Goal: Book appointment/travel/reservation

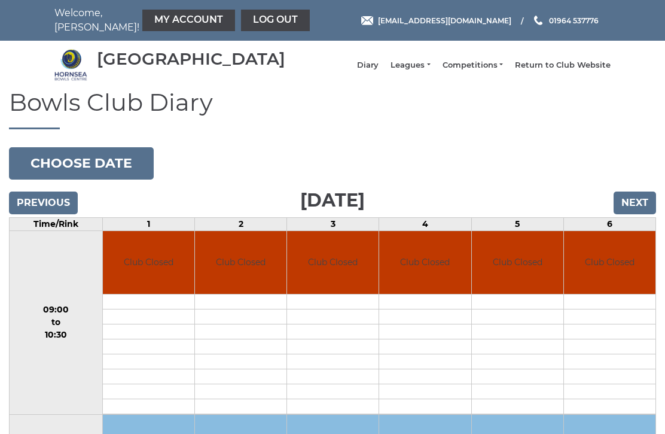
click at [636, 214] on input "Next" at bounding box center [635, 202] width 42 height 23
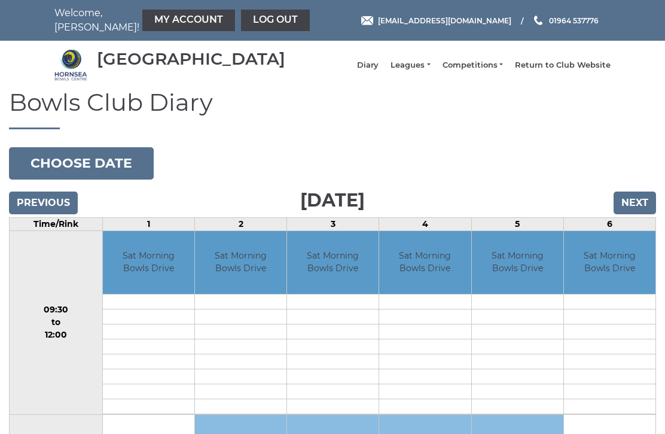
click at [40, 205] on input "Previous" at bounding box center [43, 202] width 69 height 23
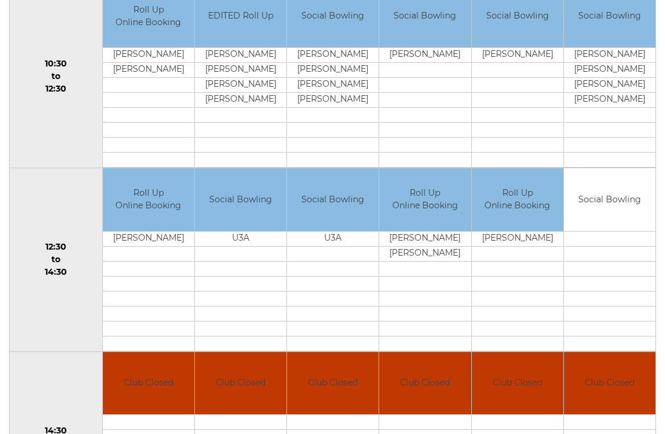
scroll to position [430, 0]
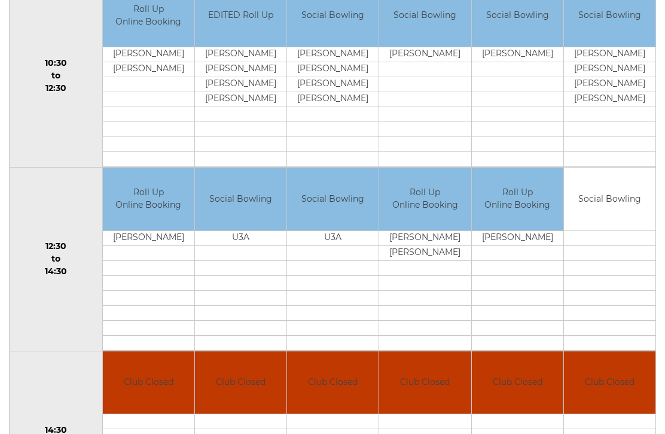
click at [0, 0] on link "Book slot" at bounding box center [0, 0] width 0 height 0
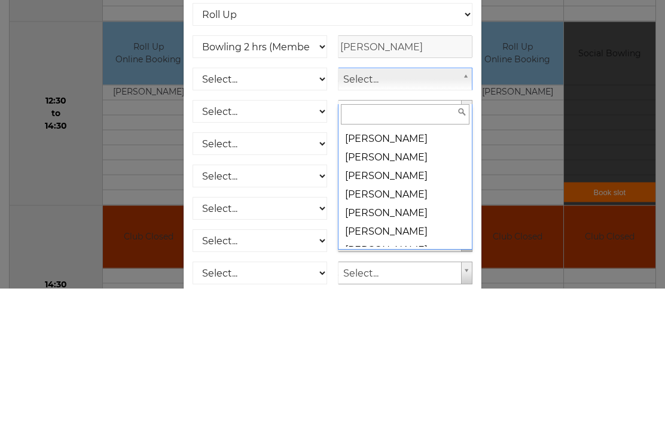
scroll to position [2086, 0]
select select "953"
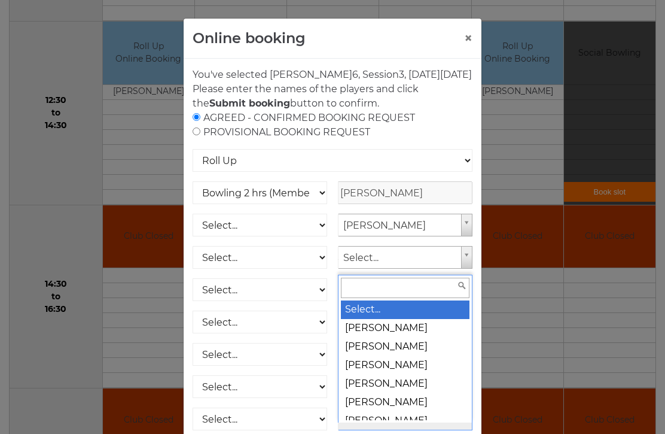
scroll to position [624, 0]
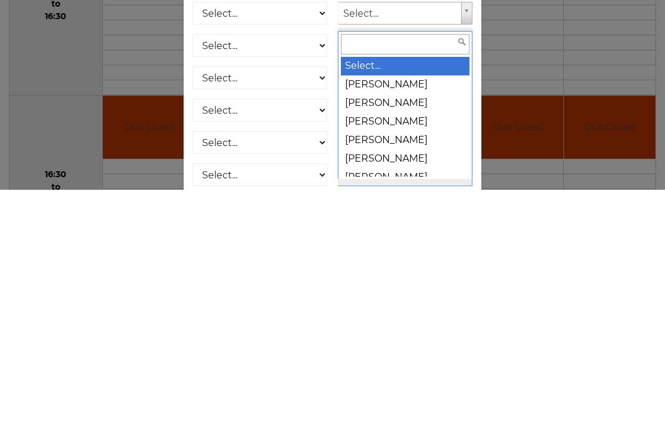
type input ")"
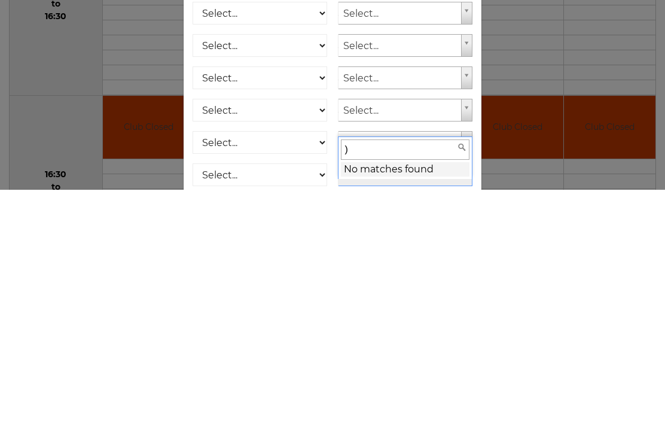
scroll to position [869, 0]
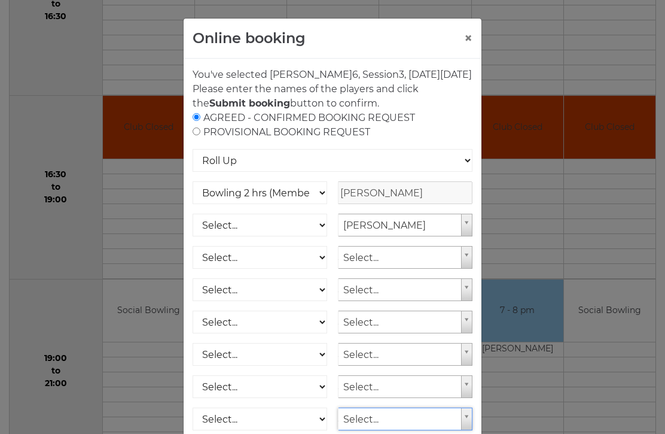
type input ":"
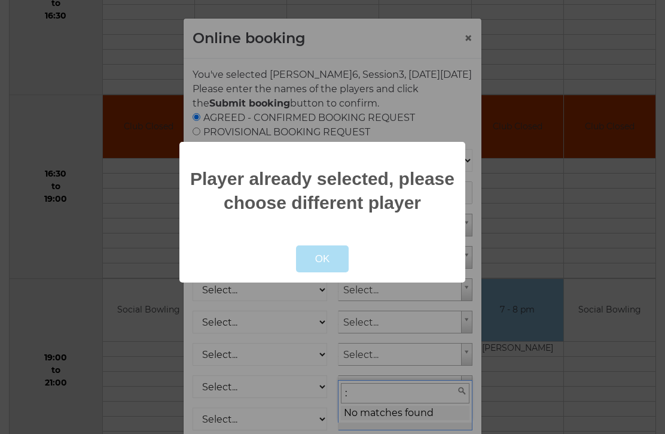
click at [331, 273] on button "OK" at bounding box center [322, 259] width 53 height 28
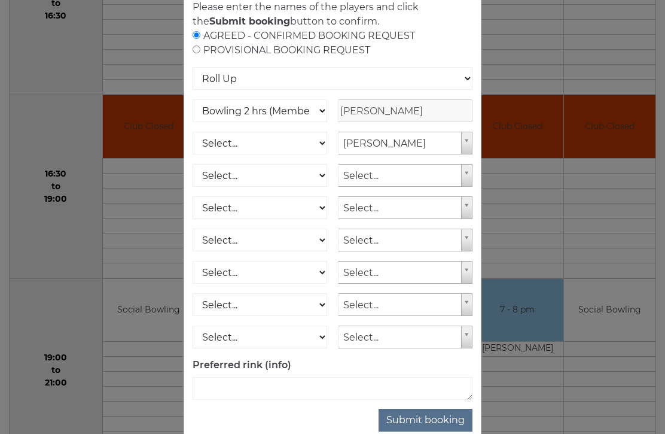
scroll to position [81, 0]
click at [445, 432] on button "Submit booking" at bounding box center [426, 420] width 94 height 23
click at [428, 432] on button "Submit booking" at bounding box center [426, 420] width 94 height 23
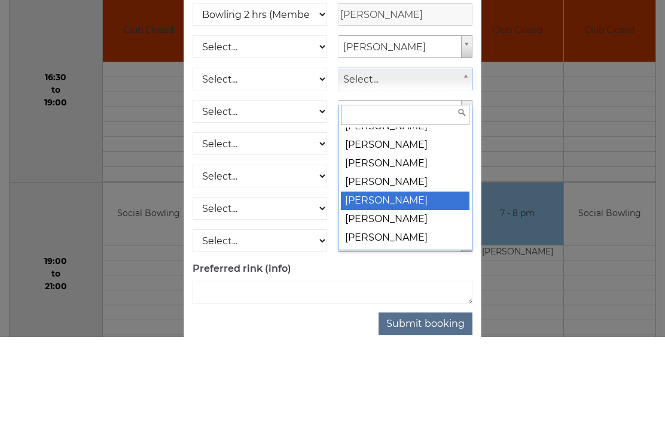
scroll to position [2099, 0]
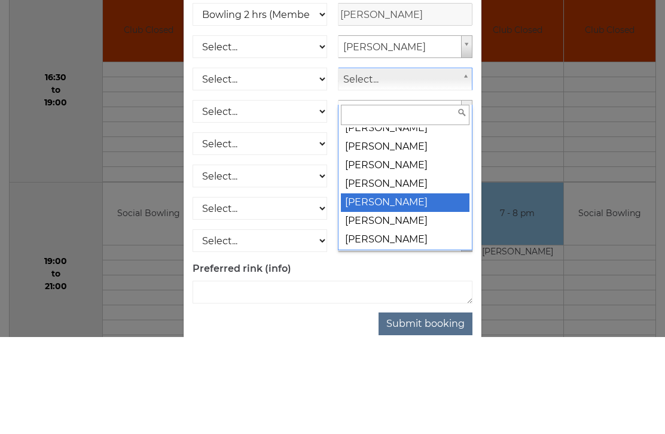
select select
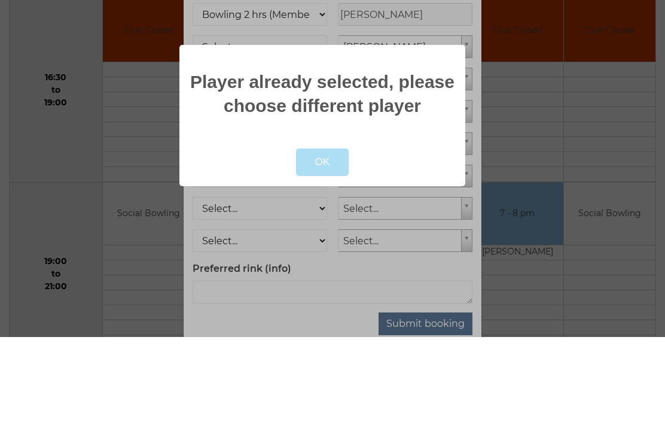
scroll to position [897, 0]
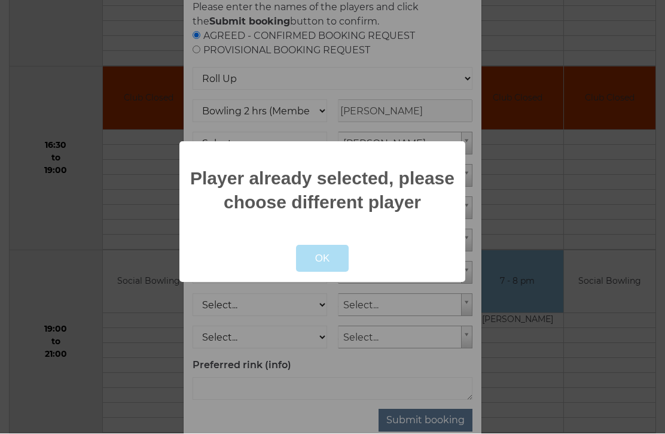
click at [328, 273] on button "OK" at bounding box center [322, 259] width 53 height 28
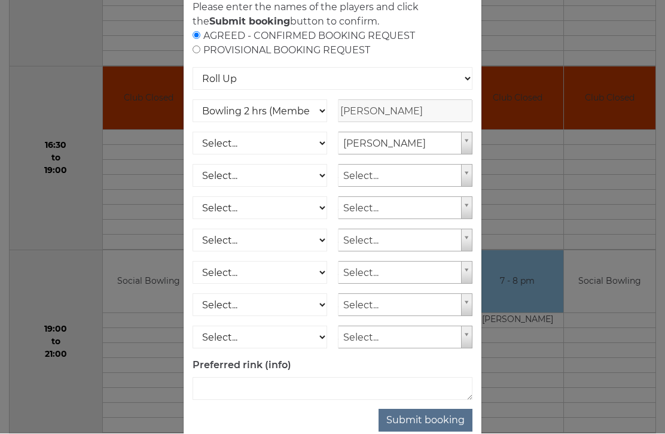
click at [434, 432] on button "Submit booking" at bounding box center [426, 420] width 94 height 23
click at [310, 155] on select "Select... Club Competition (Member) Club Competition (Visitor) National (Member…" at bounding box center [260, 143] width 135 height 23
select select "1_50"
click at [435, 432] on button "Submit booking" at bounding box center [426, 420] width 94 height 23
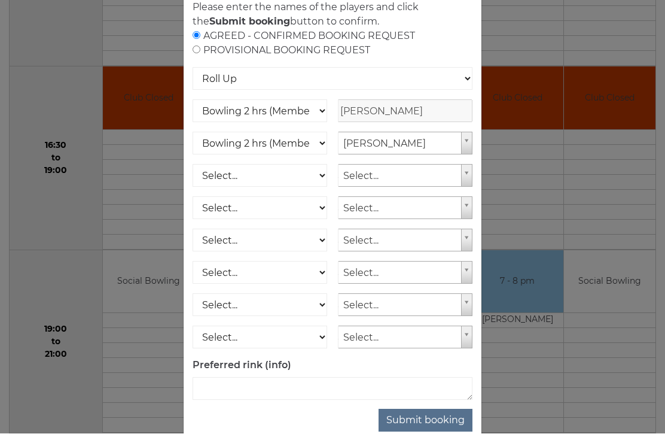
click at [440, 432] on button "Submit booking" at bounding box center [426, 420] width 94 height 23
click at [194, 54] on input "radio" at bounding box center [197, 50] width 8 height 8
radio input "true"
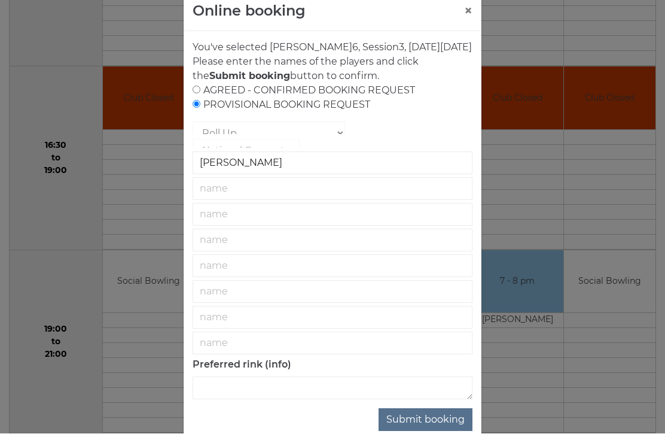
scroll to position [26, 0]
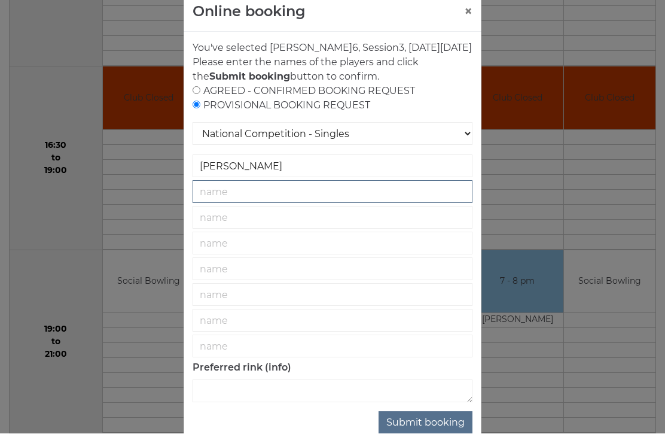
click at [251, 203] on input "text" at bounding box center [333, 192] width 280 height 23
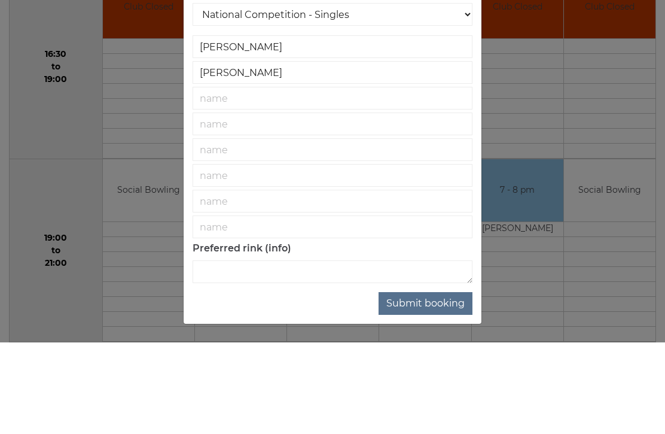
scroll to position [29, 0]
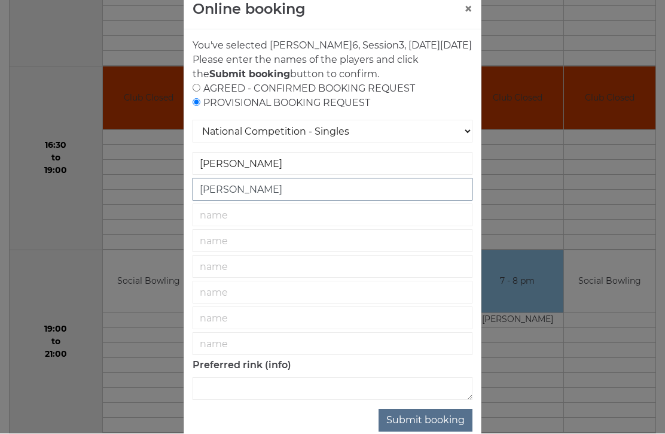
type input "Sandra Fearnley"
click at [427, 432] on button "Submit booking" at bounding box center [426, 420] width 94 height 23
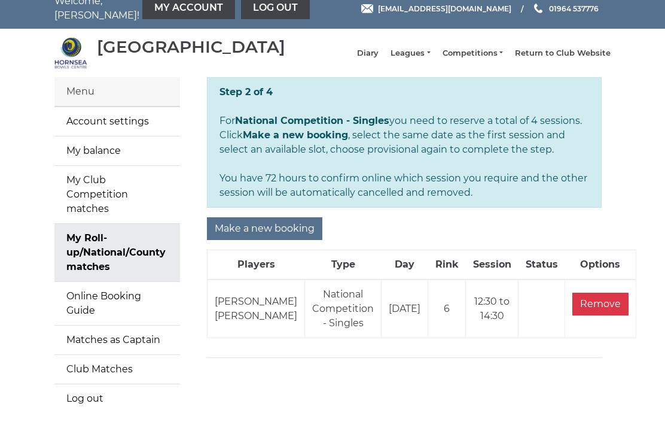
scroll to position [13, 0]
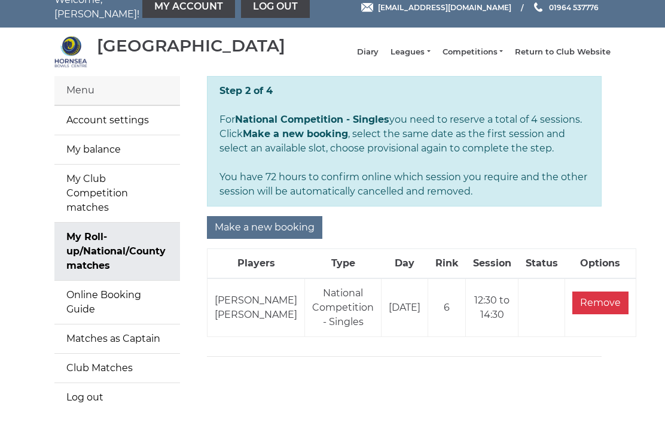
click at [305, 328] on td "National Competition - Singles" at bounding box center [343, 308] width 77 height 59
click at [572, 315] on input "Remove" at bounding box center [600, 303] width 56 height 23
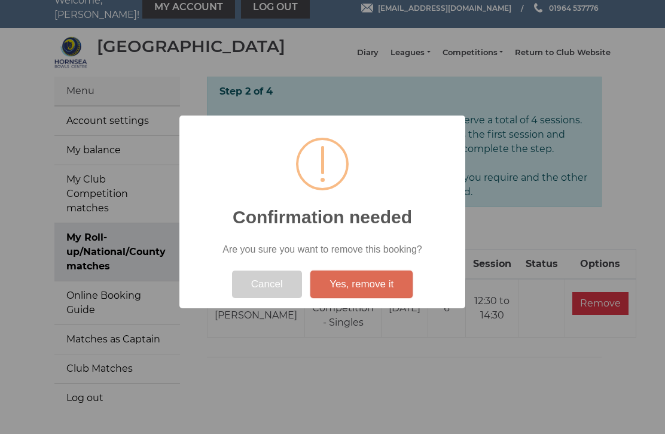
click at [362, 298] on button "Yes, remove it" at bounding box center [361, 284] width 102 height 28
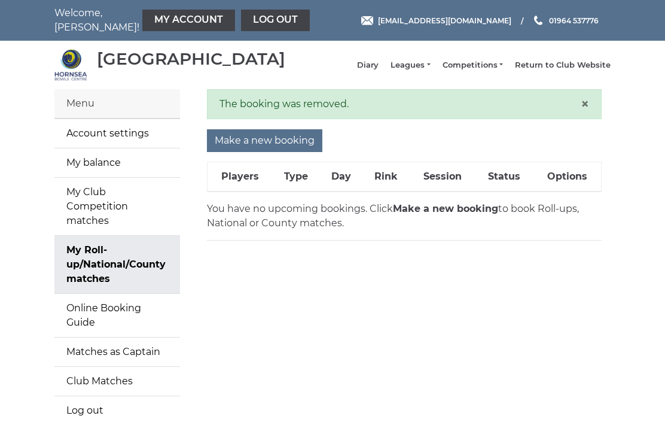
click at [300, 192] on th "Type" at bounding box center [297, 177] width 48 height 30
click at [231, 185] on th "Players" at bounding box center [240, 177] width 65 height 30
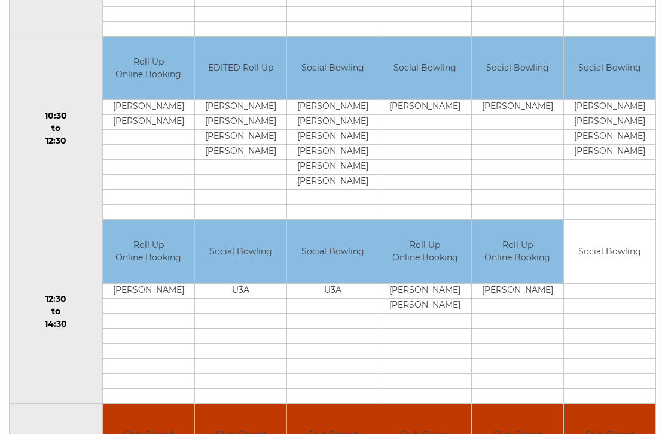
scroll to position [389, 0]
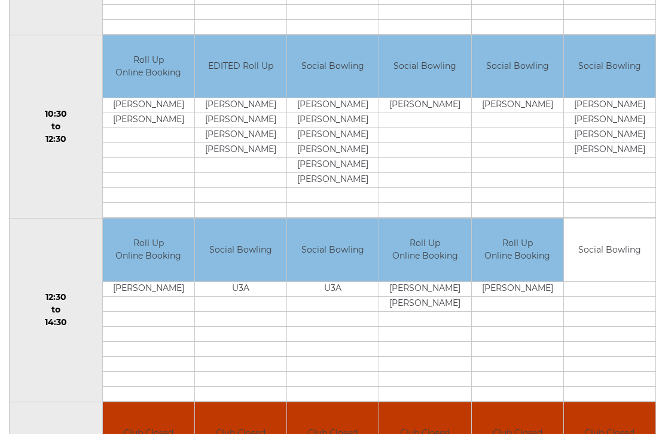
click at [605, 265] on td "Social Bowling" at bounding box center [609, 249] width 91 height 63
click at [608, 258] on td "Social Bowling" at bounding box center [609, 249] width 91 height 63
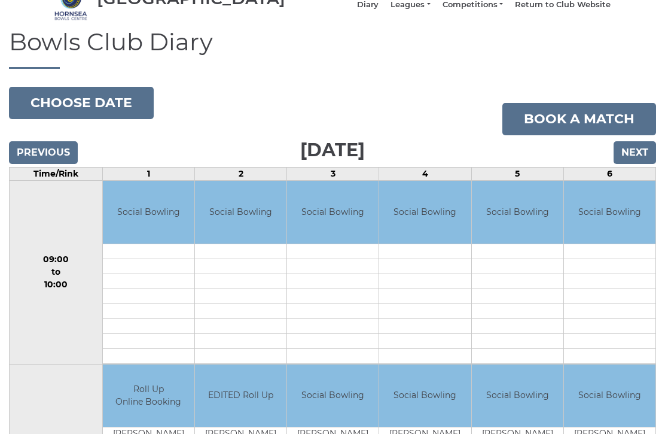
scroll to position [60, 0]
click at [583, 126] on link "Book a match" at bounding box center [579, 119] width 154 height 32
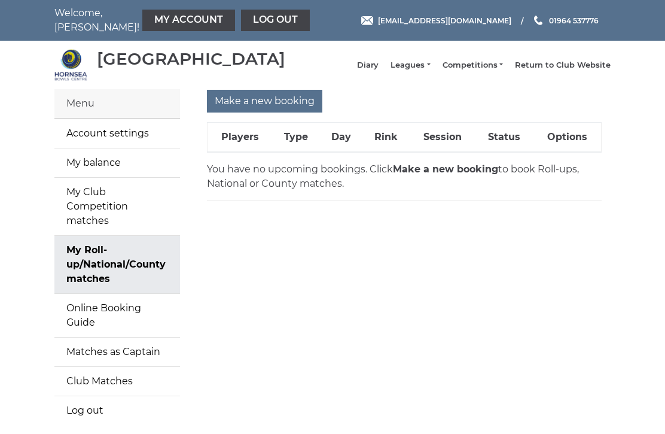
click at [413, 175] on strong "Make a new booking" at bounding box center [445, 168] width 105 height 11
click at [336, 139] on th "Day" at bounding box center [341, 138] width 42 height 30
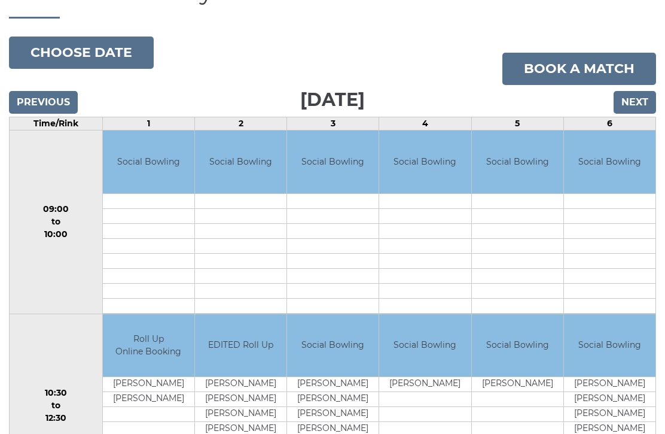
scroll to position [110, 0]
click at [557, 74] on link "Book a match" at bounding box center [579, 69] width 154 height 32
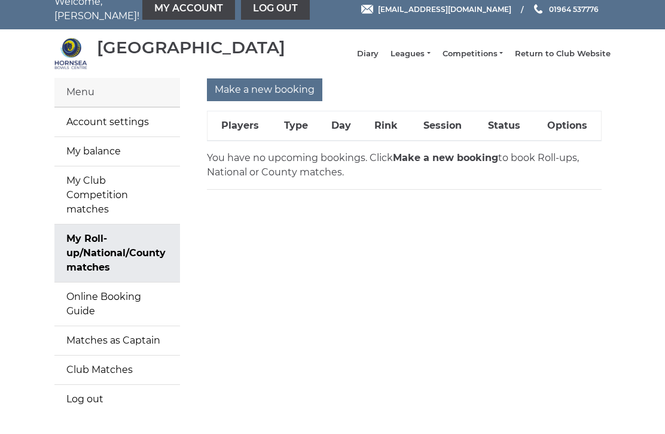
scroll to position [13, 0]
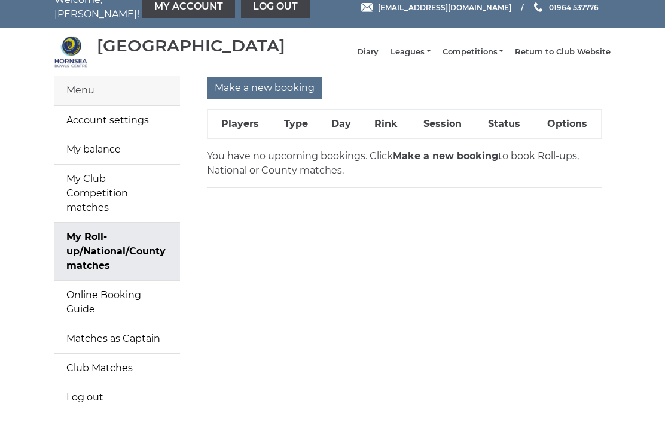
click at [235, 128] on th "Players" at bounding box center [240, 125] width 65 height 30
click at [260, 87] on input "Make a new booking" at bounding box center [264, 88] width 115 height 23
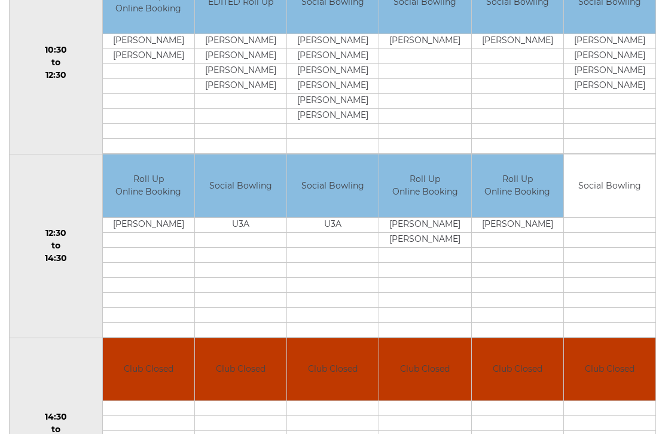
scroll to position [443, 0]
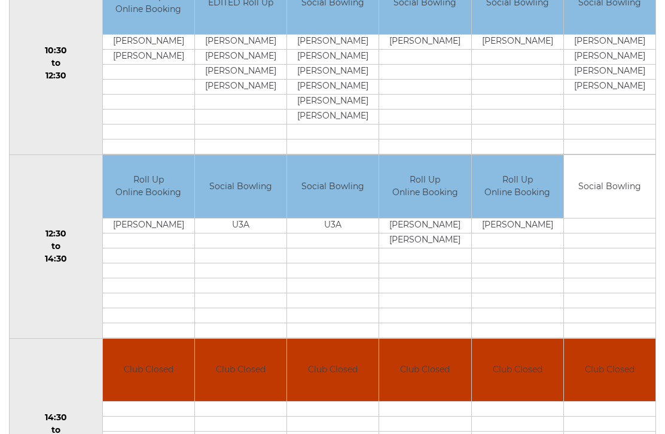
click at [0, 0] on link "Book slot" at bounding box center [0, 0] width 0 height 0
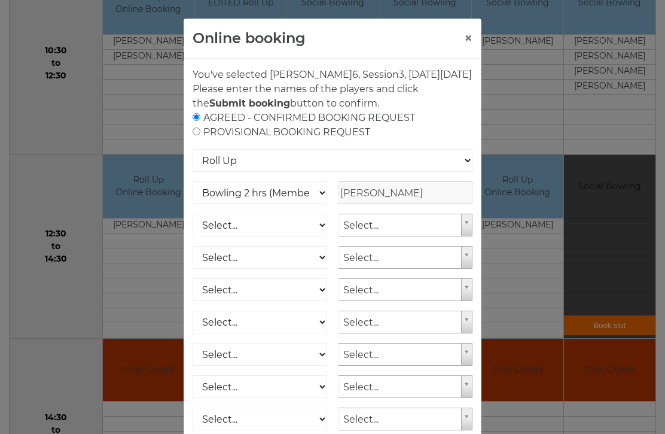
click at [193, 154] on form "AGREED - CONFIRMED BOOKING REQUEST PROVISIONAL BOOKING REQUEST Roll Up National…" at bounding box center [333, 296] width 280 height 371
click at [200, 135] on input "radio" at bounding box center [197, 131] width 8 height 8
radio input "true"
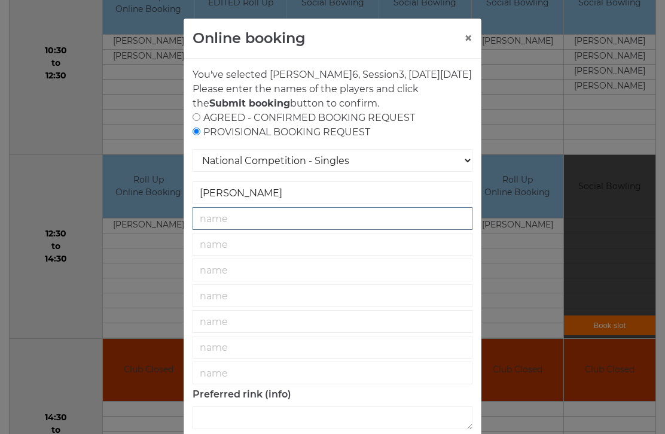
click at [273, 230] on input "text" at bounding box center [333, 218] width 280 height 23
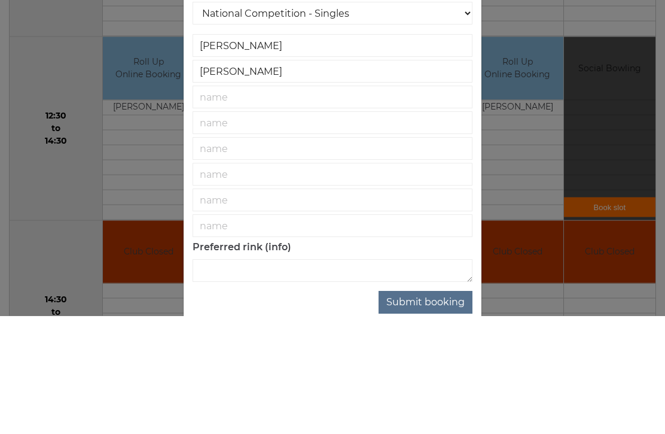
scroll to position [561, 0]
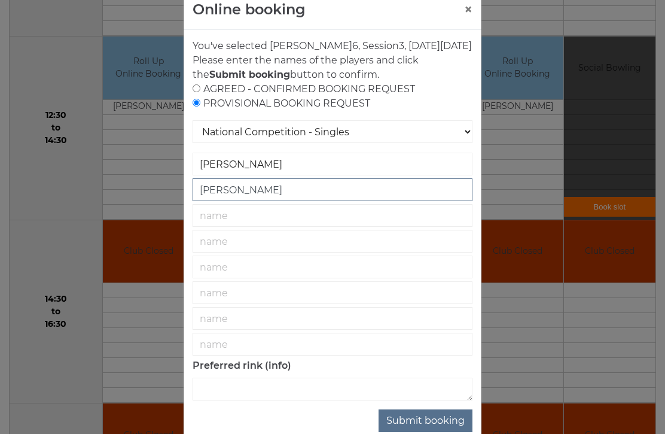
type input "[PERSON_NAME]"
click at [431, 432] on button "Submit booking" at bounding box center [426, 420] width 94 height 23
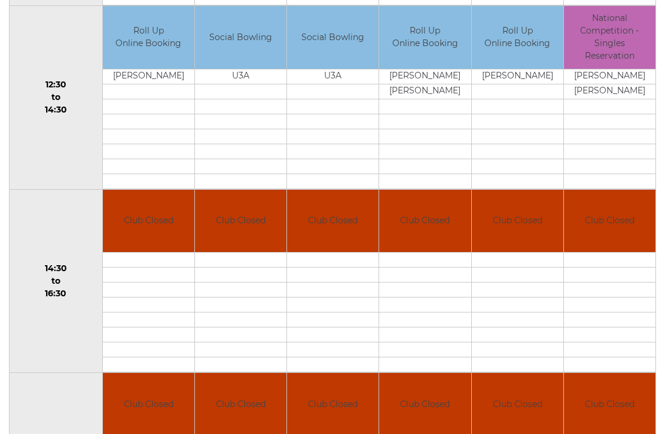
scroll to position [601, 0]
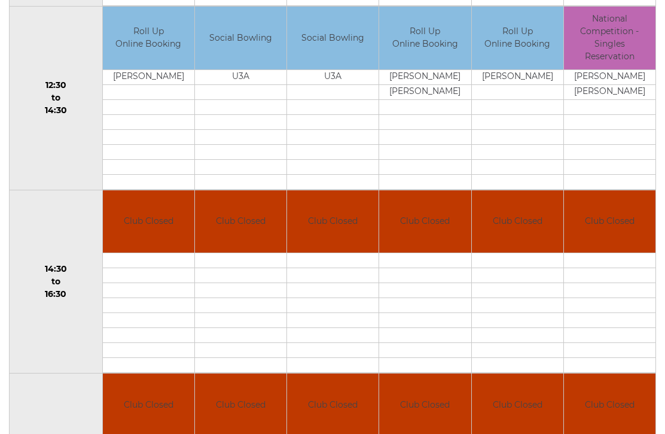
click at [638, 55] on td "National Competition - Singles Reservation" at bounding box center [609, 38] width 91 height 63
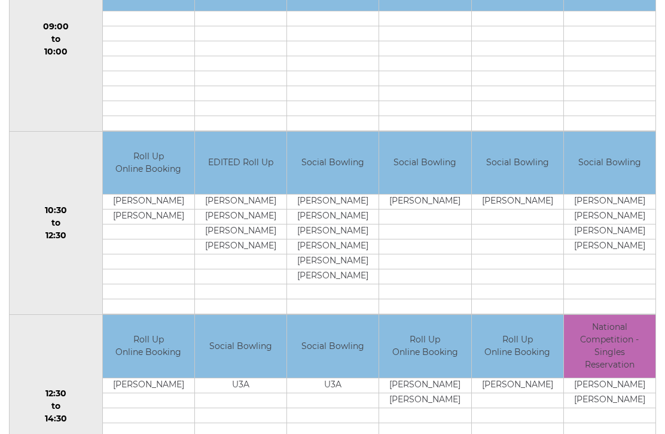
scroll to position [291, 0]
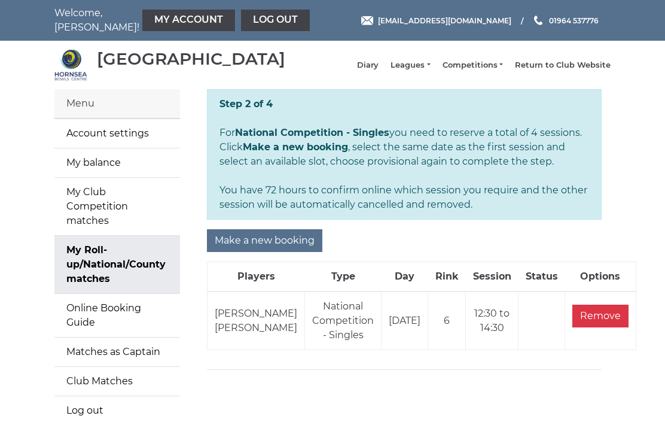
scroll to position [53, 0]
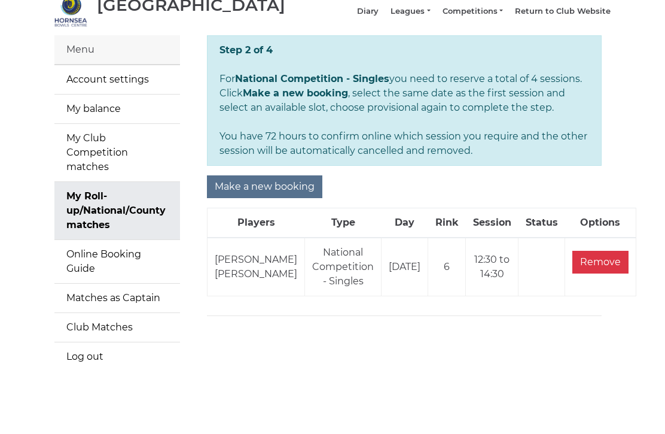
click at [575, 274] on input "Remove" at bounding box center [600, 262] width 56 height 23
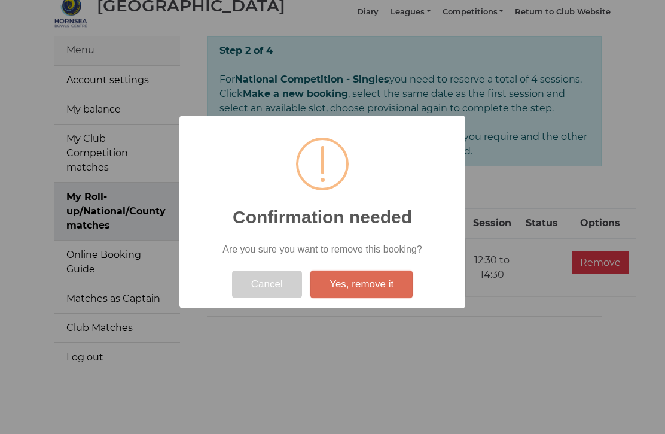
click at [370, 286] on button "Yes, remove it" at bounding box center [361, 284] width 102 height 28
